Goal: Task Accomplishment & Management: Use online tool/utility

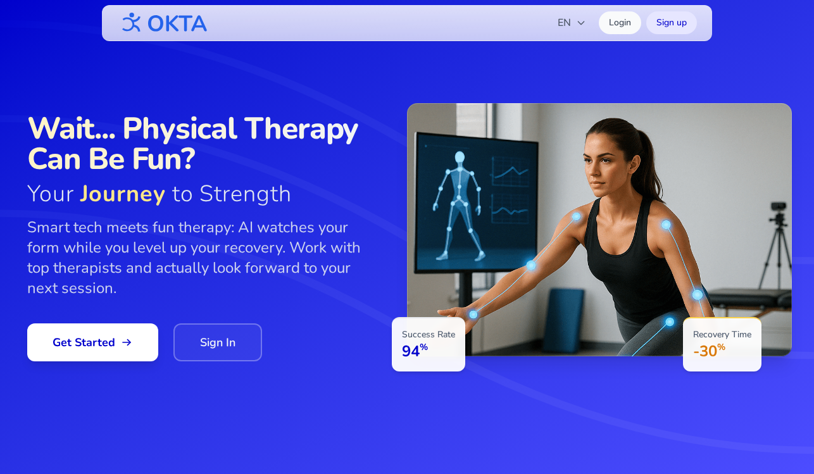
click at [582, 21] on icon "button" at bounding box center [581, 23] width 10 height 10
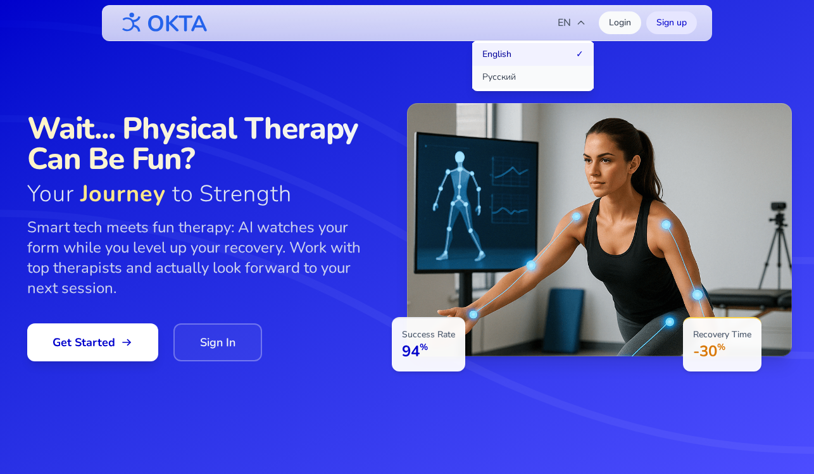
click at [530, 82] on button "Русский" at bounding box center [533, 77] width 122 height 23
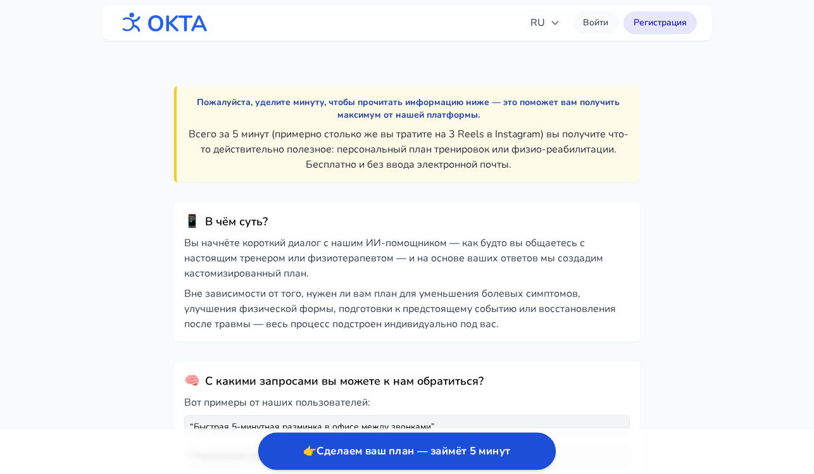
click at [392, 453] on button "👉 Сделаем ваш план — займёт 5 минут" at bounding box center [406, 451] width 297 height 37
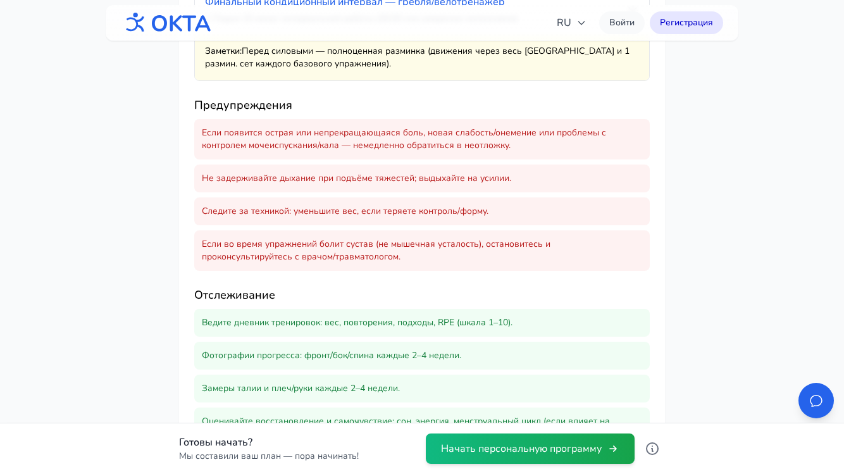
scroll to position [2485, 0]
